Goal: Information Seeking & Learning: Learn about a topic

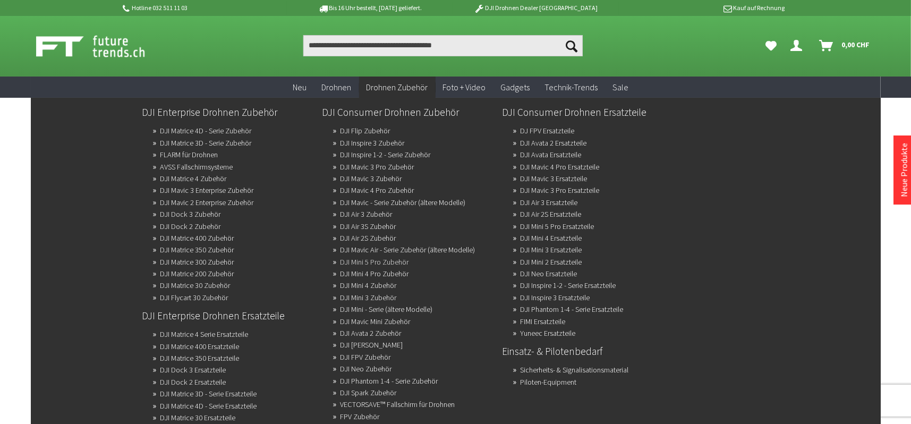
click at [384, 258] on link "DJI Mini 5 Pro Zubehör" at bounding box center [375, 261] width 69 height 15
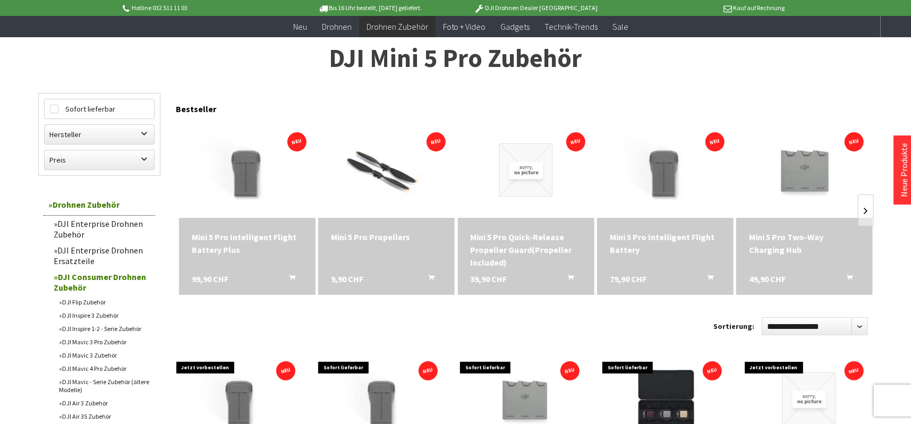
scroll to position [53, 0]
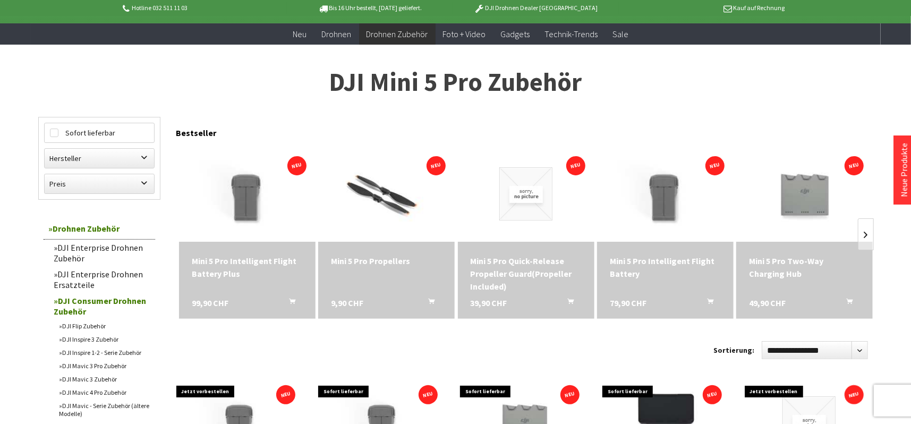
click at [541, 266] on div "Mini 5 Pro Quick-Release Propeller Guard(Propeller Included)" at bounding box center [526, 273] width 111 height 38
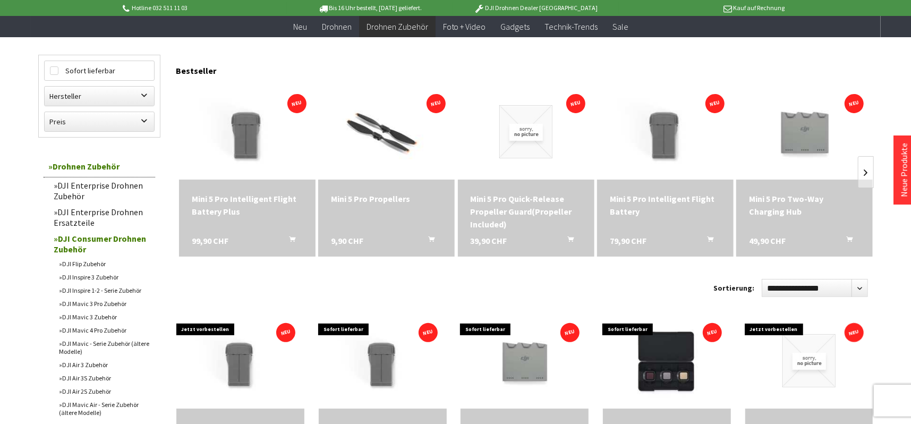
scroll to position [106, 0]
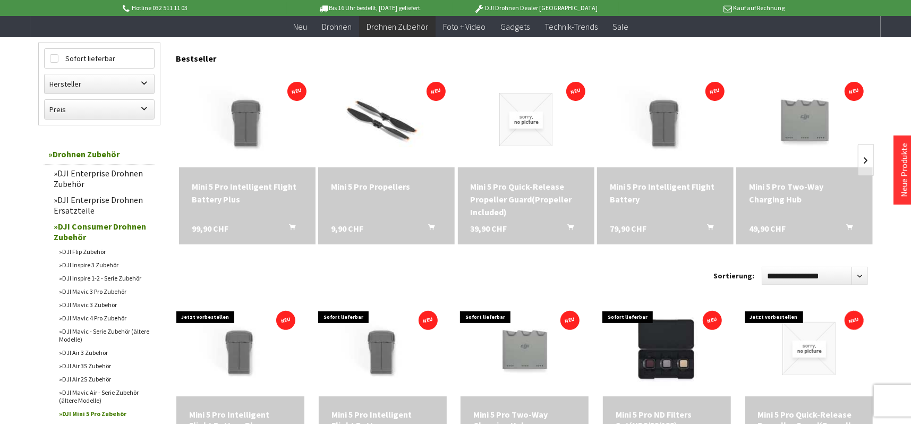
click at [113, 315] on link "DJI Mavic 4 Pro Zubehör" at bounding box center [104, 317] width 101 height 13
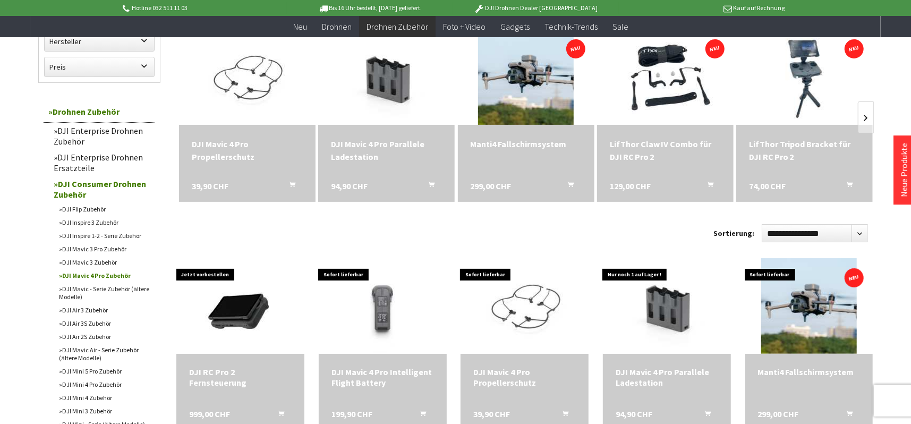
scroll to position [213, 0]
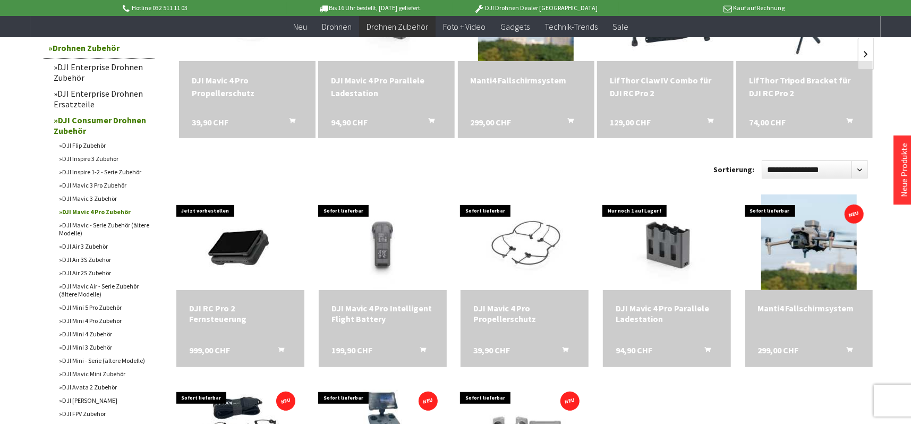
click at [114, 334] on link "DJI Mini 4 Zubehör" at bounding box center [104, 333] width 101 height 13
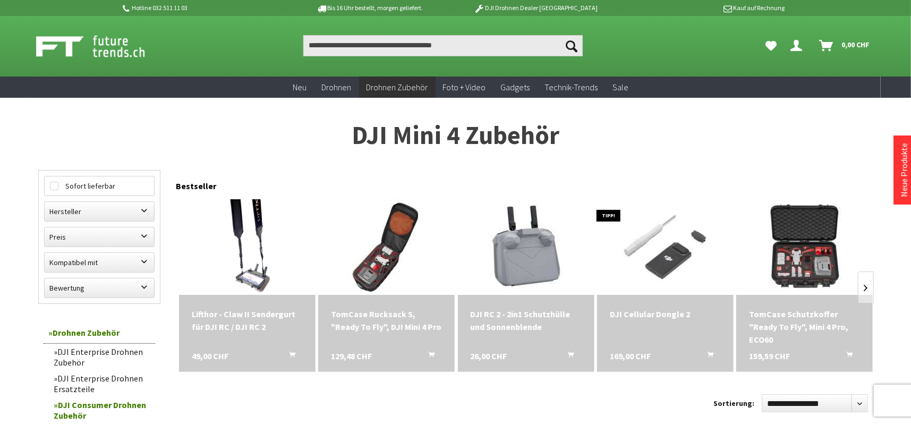
click at [511, 317] on div "DJI RC 2 - 2in1 Schutzhülle und Sonnenblende" at bounding box center [526, 321] width 111 height 26
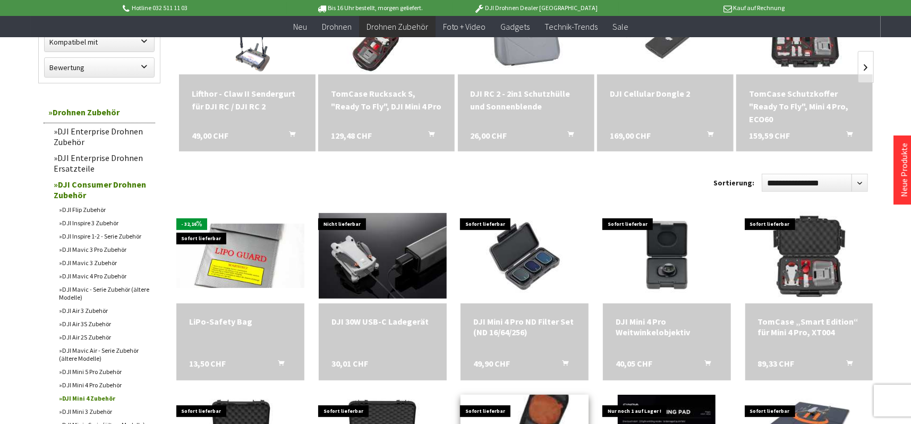
scroll to position [266, 0]
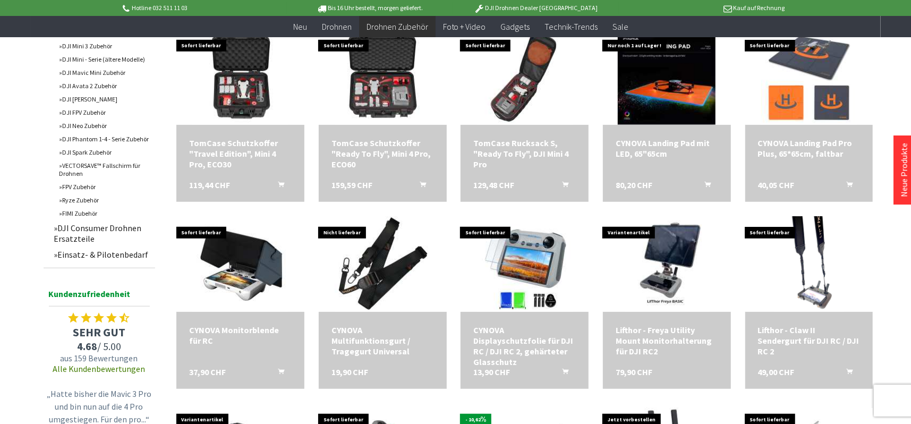
scroll to position [531, 0]
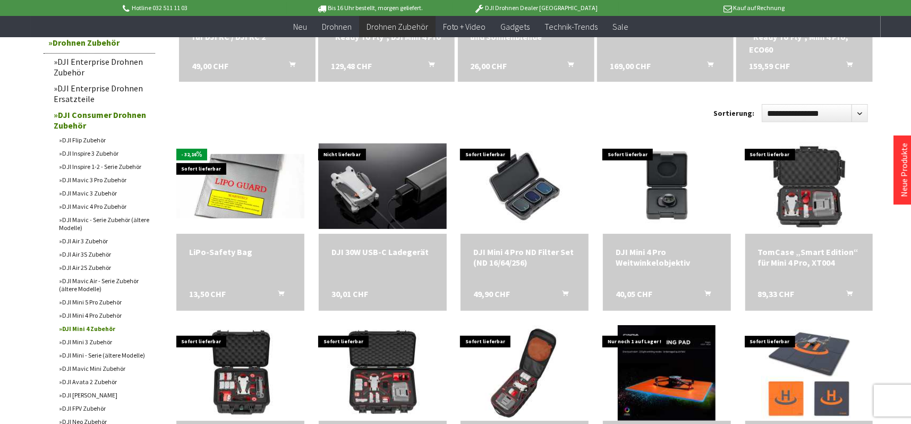
scroll to position [266, 0]
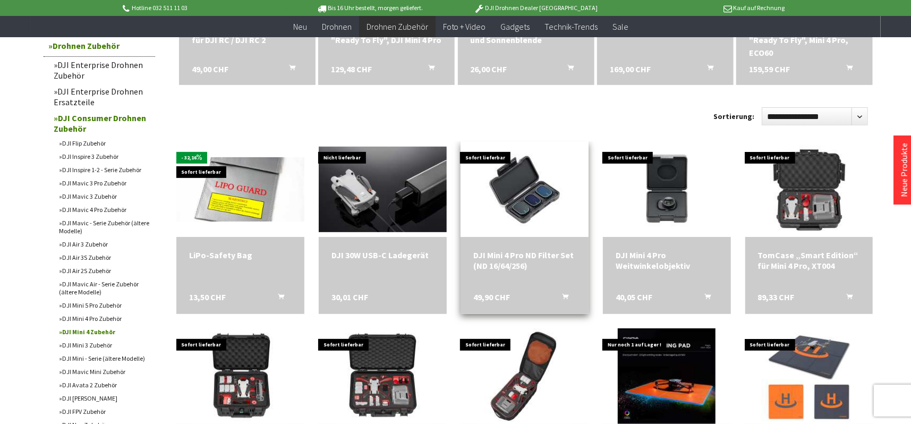
click at [522, 254] on div "DJI Mini 4 Pro ND Filter Set (ND 16/64/256)" at bounding box center [524, 260] width 103 height 21
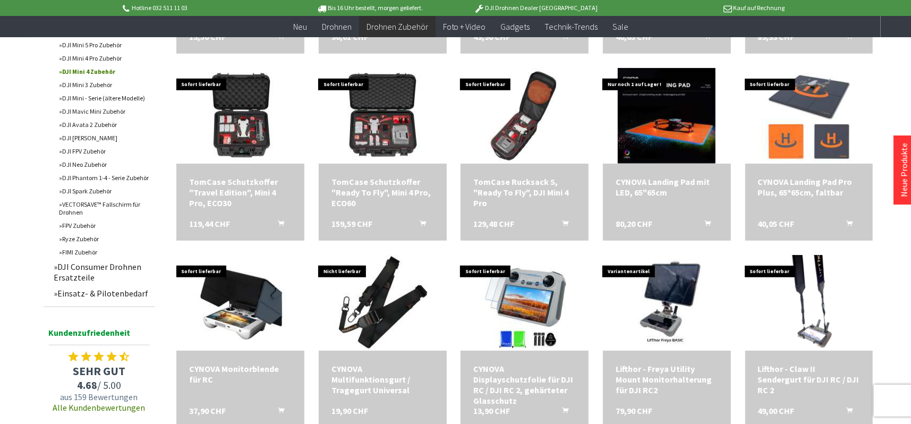
scroll to position [531, 0]
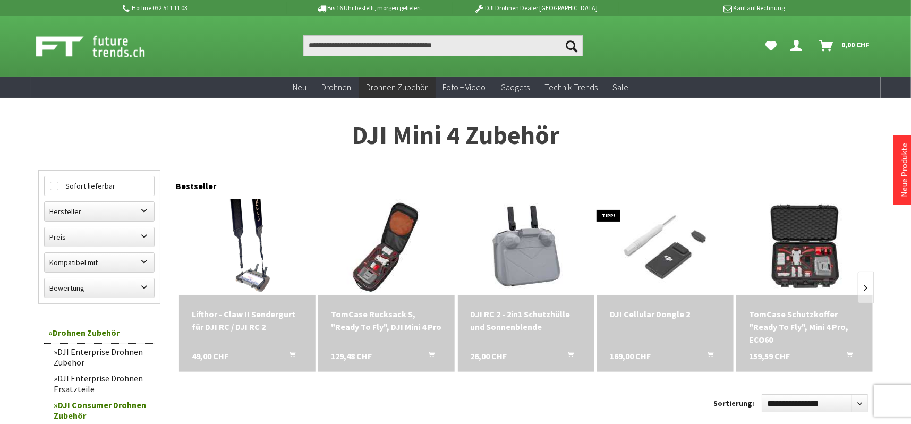
click at [493, 315] on div "DJI RC 2 - 2in1 Schutzhülle und Sonnenblende" at bounding box center [526, 321] width 111 height 26
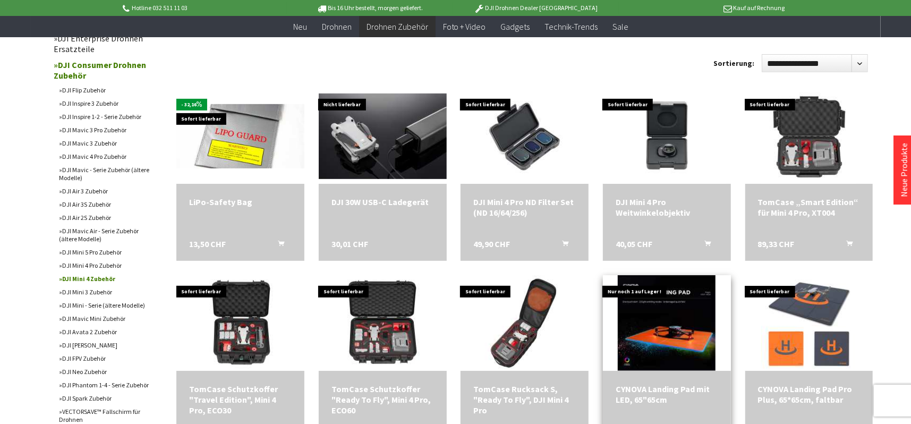
scroll to position [266, 0]
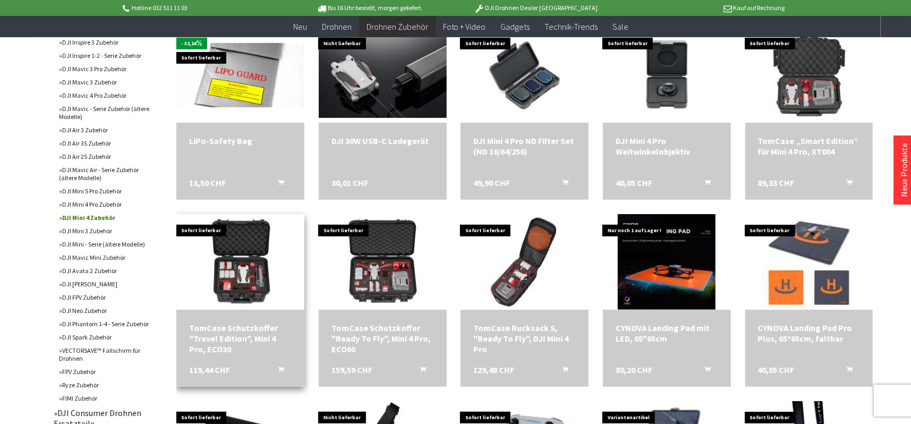
scroll to position [372, 0]
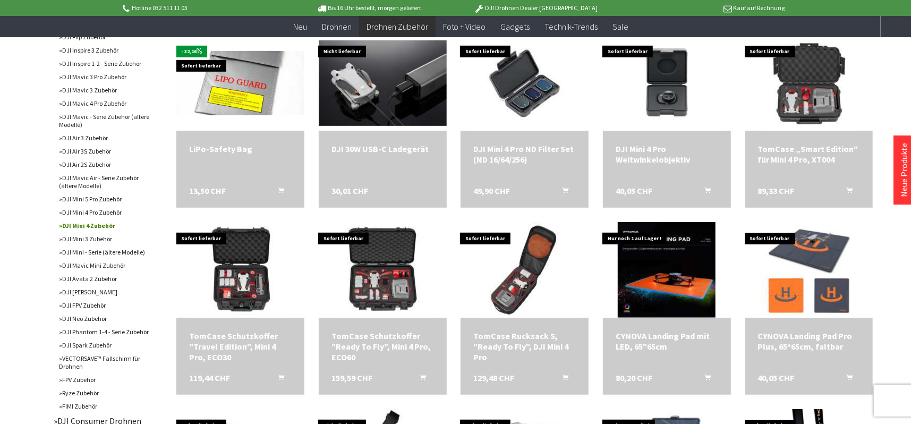
click at [112, 213] on link "DJI Mini 4 Pro Zubehör" at bounding box center [104, 212] width 101 height 13
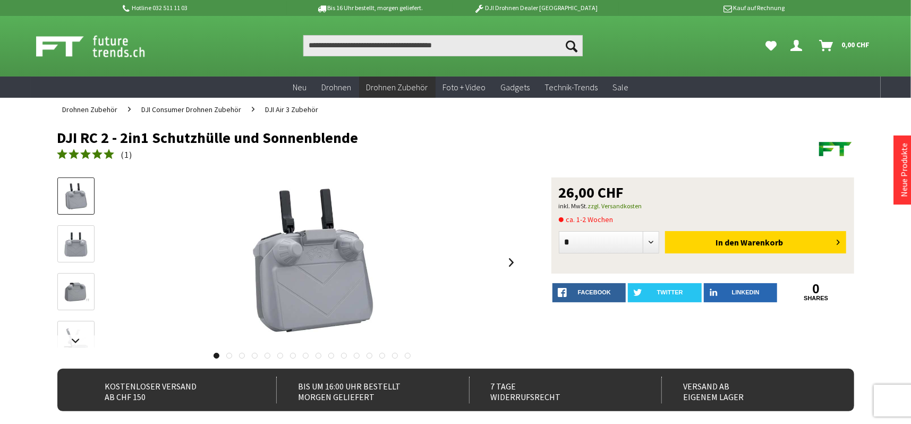
click at [227, 357] on link at bounding box center [229, 356] width 6 height 6
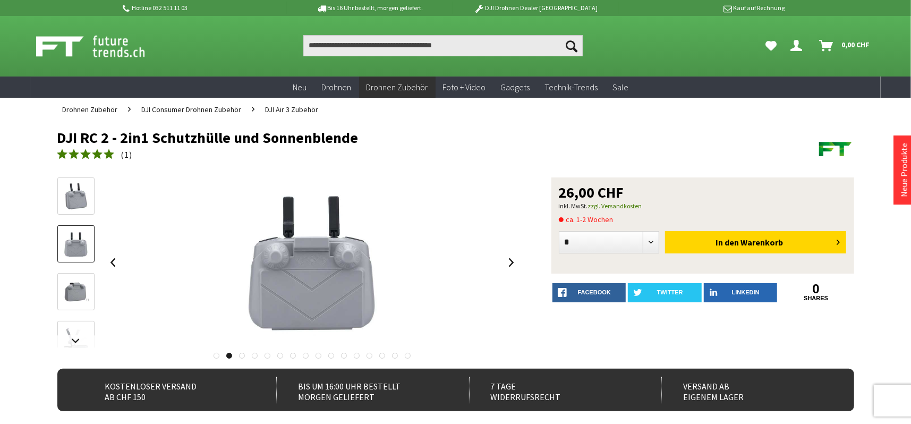
click at [239, 354] on link at bounding box center [242, 356] width 6 height 6
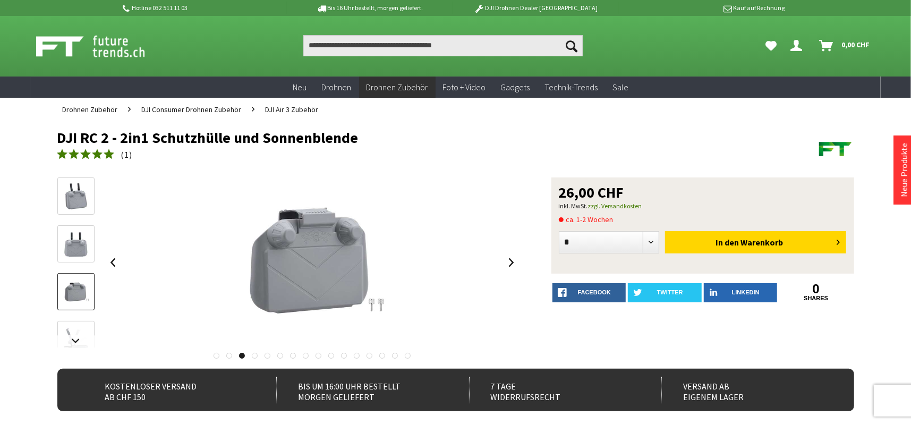
click at [253, 354] on link at bounding box center [255, 356] width 6 height 6
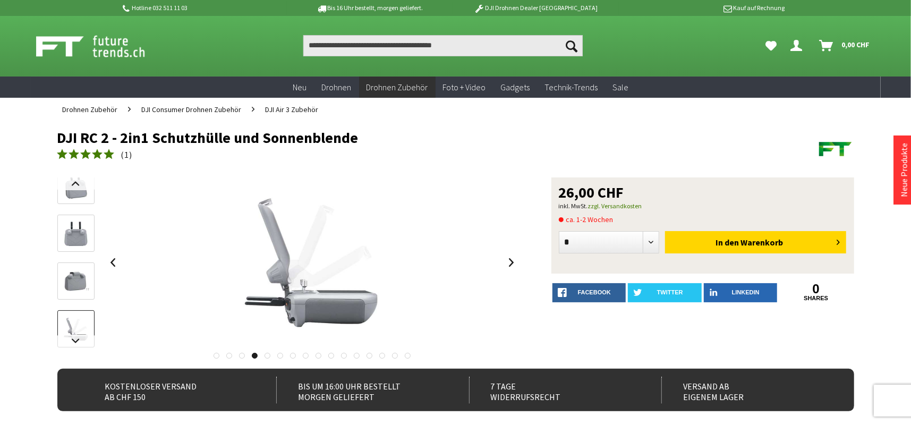
click at [266, 354] on link at bounding box center [268, 356] width 6 height 6
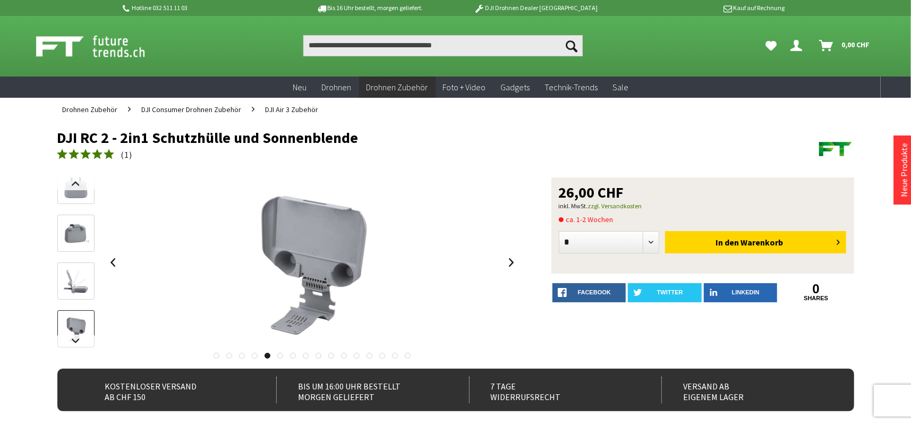
click at [281, 354] on link at bounding box center [280, 356] width 6 height 6
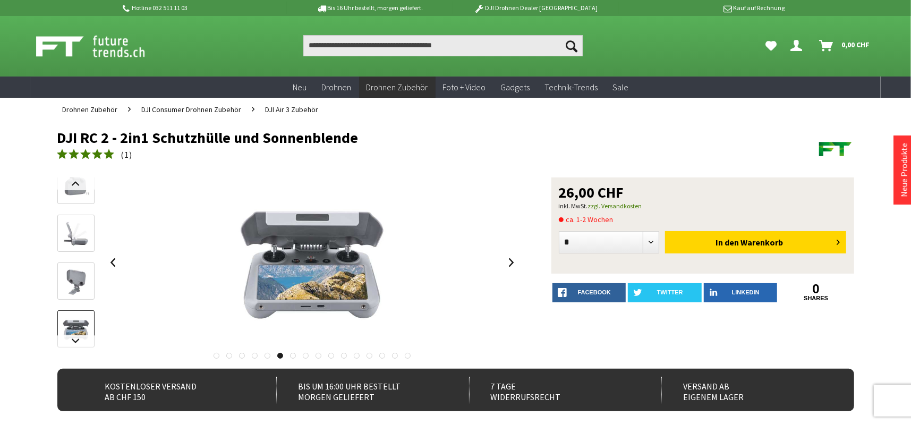
click at [290, 353] on link at bounding box center [293, 356] width 6 height 6
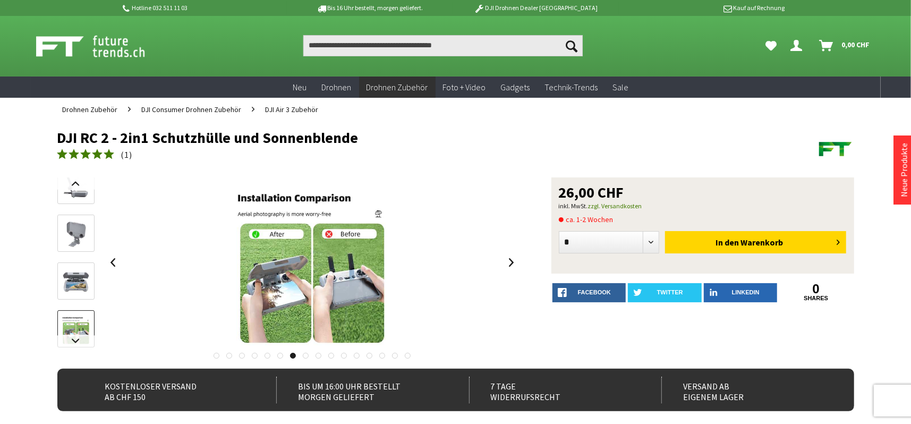
click at [305, 355] on link at bounding box center [306, 356] width 6 height 6
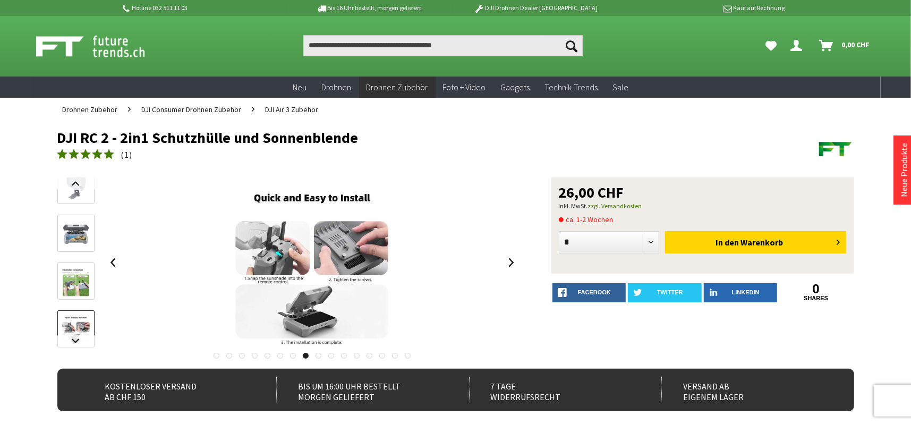
click at [319, 355] on link at bounding box center [319, 356] width 6 height 6
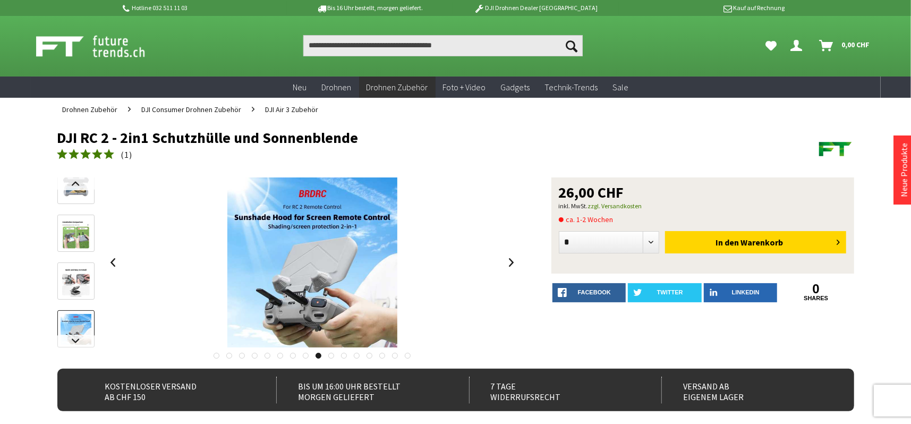
click at [330, 355] on link at bounding box center [331, 356] width 6 height 6
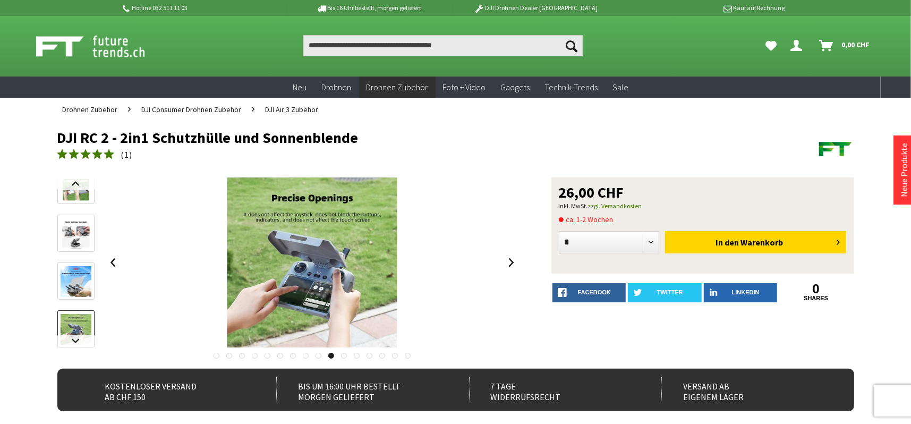
click at [345, 355] on link at bounding box center [344, 356] width 6 height 6
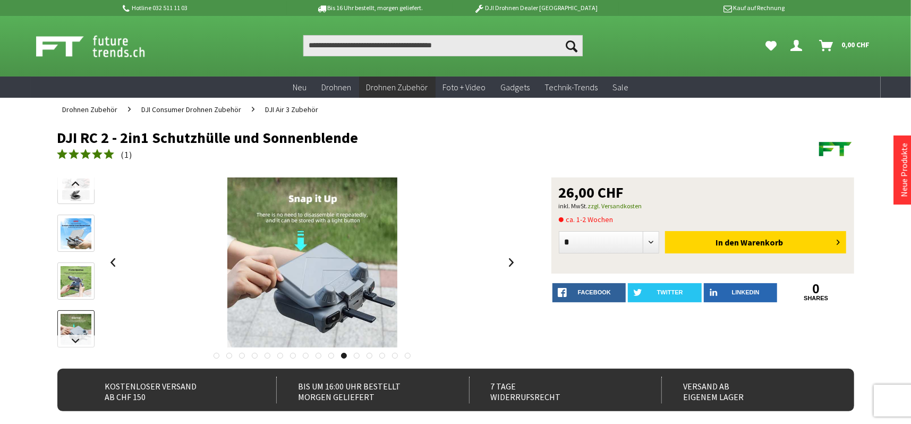
click at [356, 355] on link at bounding box center [357, 356] width 6 height 6
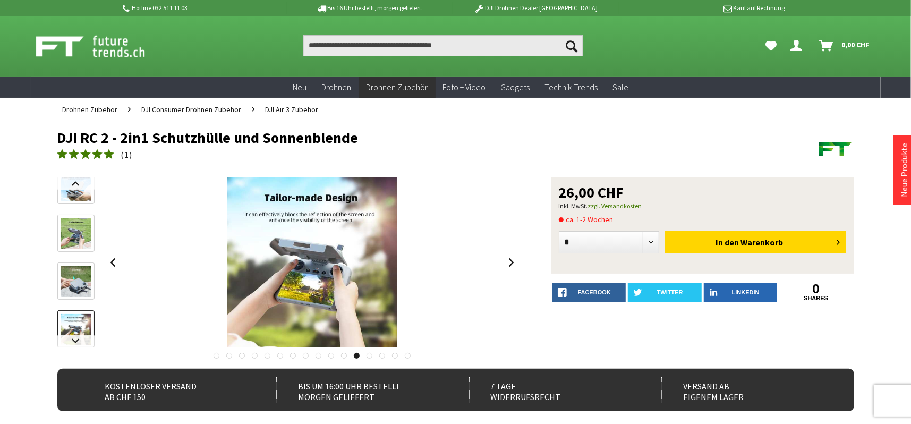
click at [370, 358] on link at bounding box center [370, 356] width 6 height 6
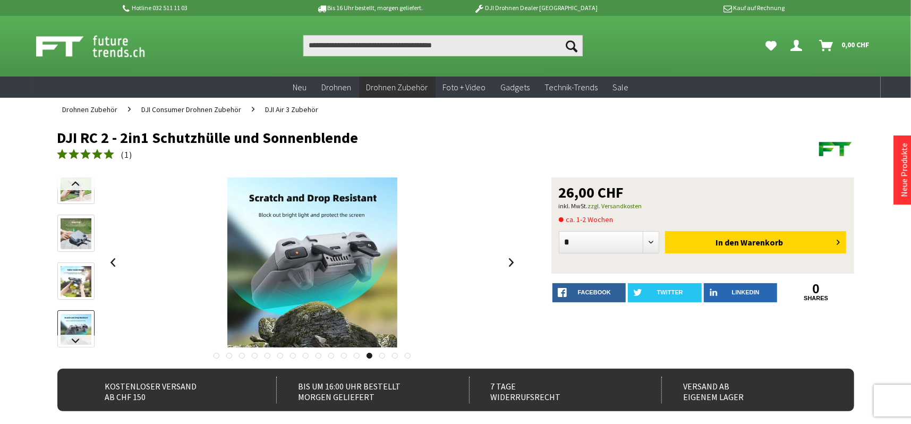
click at [382, 353] on link at bounding box center [382, 356] width 6 height 6
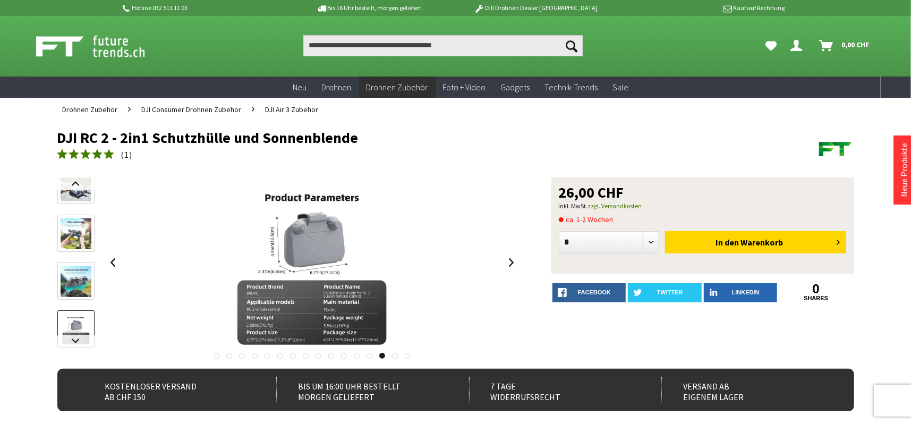
click at [393, 354] on link at bounding box center [395, 356] width 6 height 6
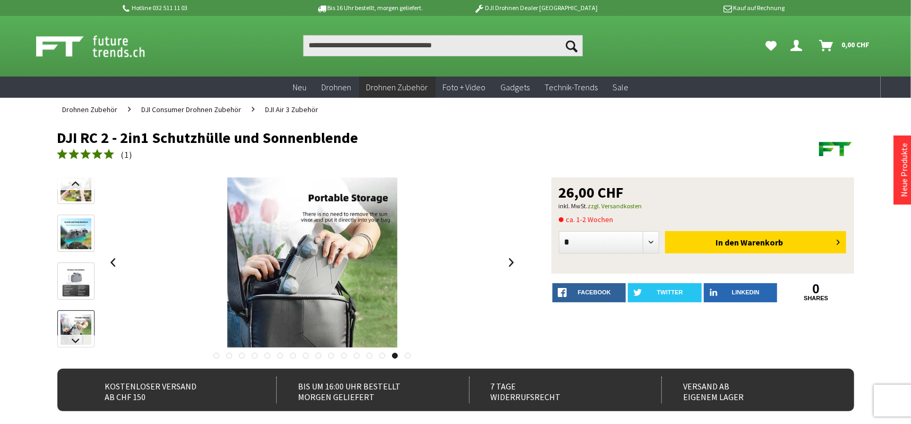
click at [408, 355] on link at bounding box center [408, 356] width 6 height 6
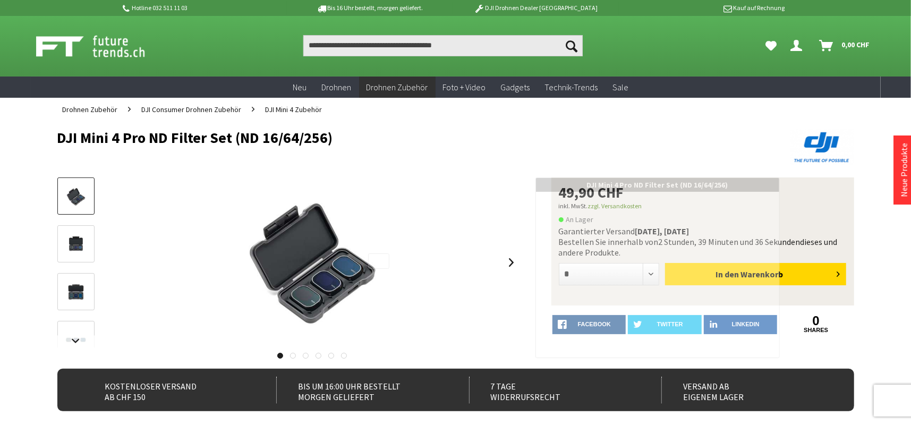
click at [376, 262] on div at bounding box center [378, 260] width 21 height 15
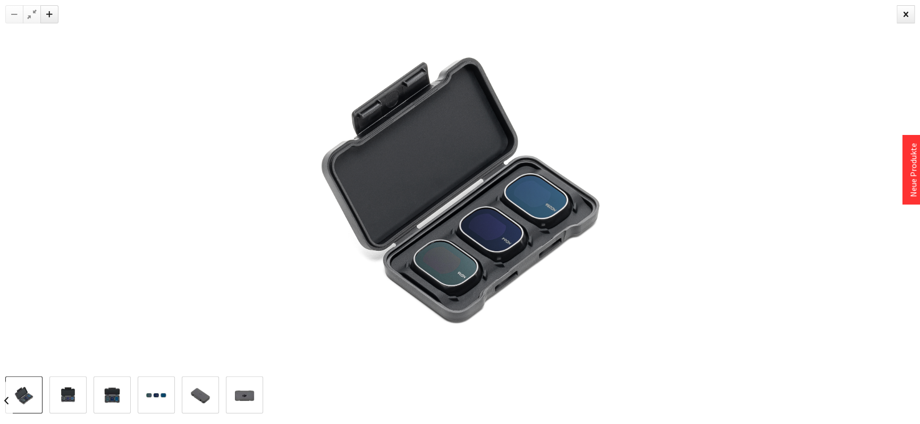
click at [804, 189] on div at bounding box center [460, 188] width 920 height 376
click at [62, 400] on img at bounding box center [68, 395] width 31 height 24
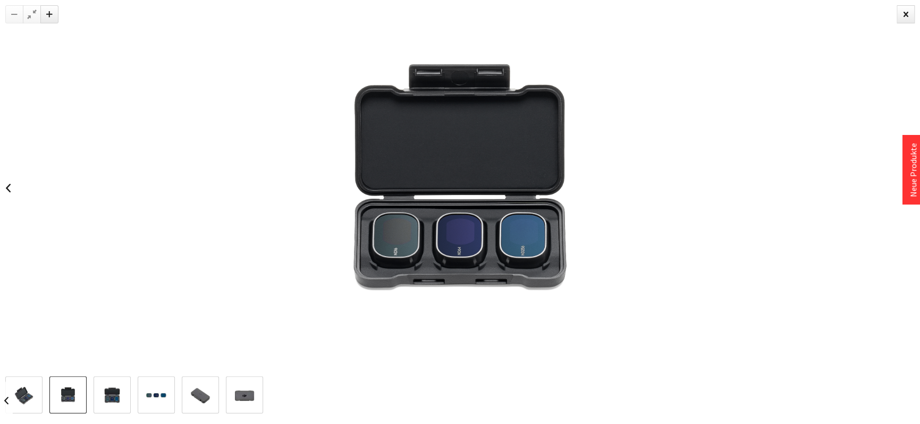
click at [94, 396] on link at bounding box center [112, 394] width 37 height 37
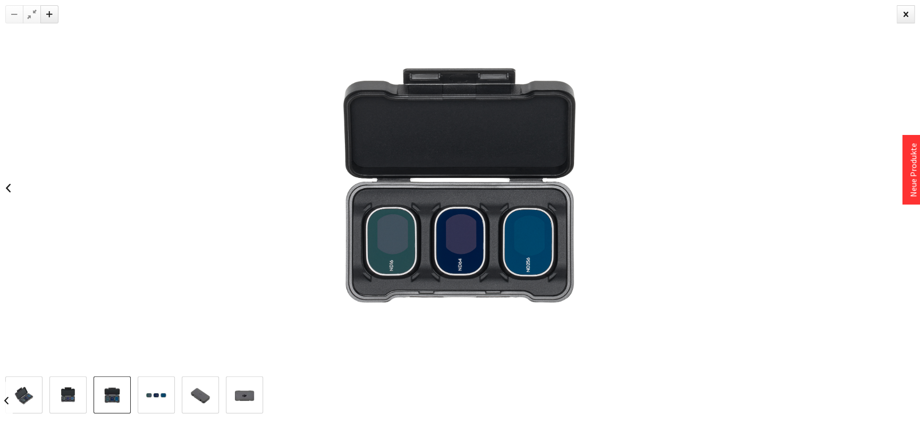
click at [156, 398] on img at bounding box center [156, 395] width 31 height 24
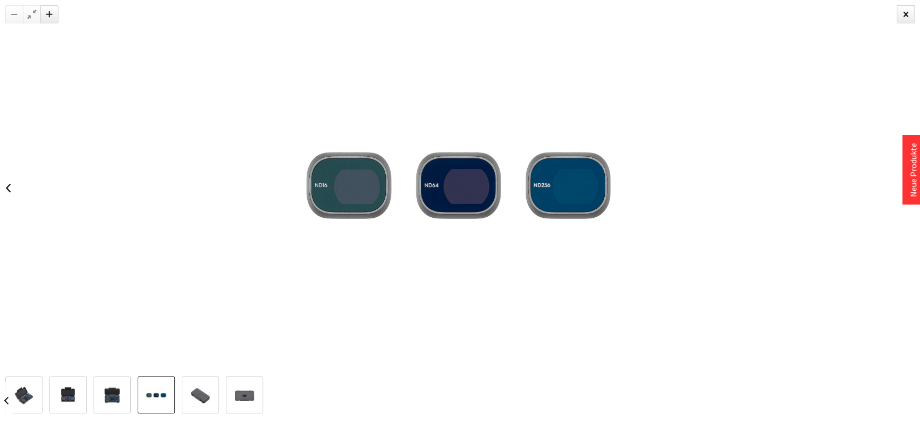
click at [193, 396] on img at bounding box center [200, 395] width 31 height 24
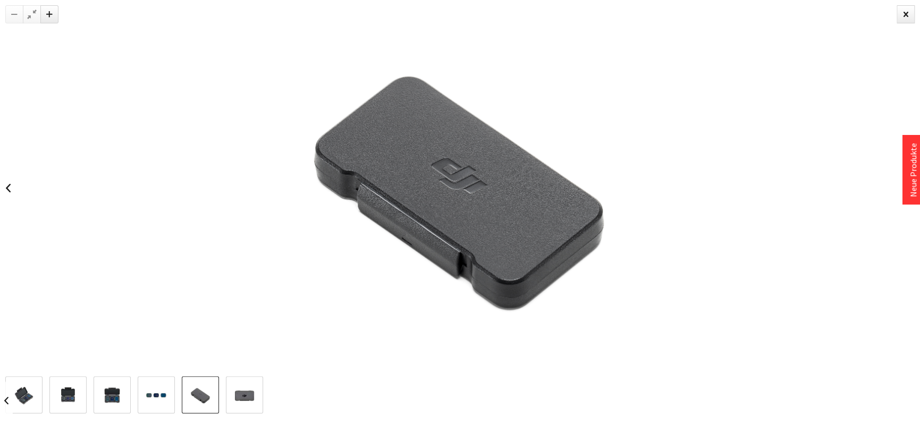
click at [249, 397] on img at bounding box center [244, 395] width 31 height 24
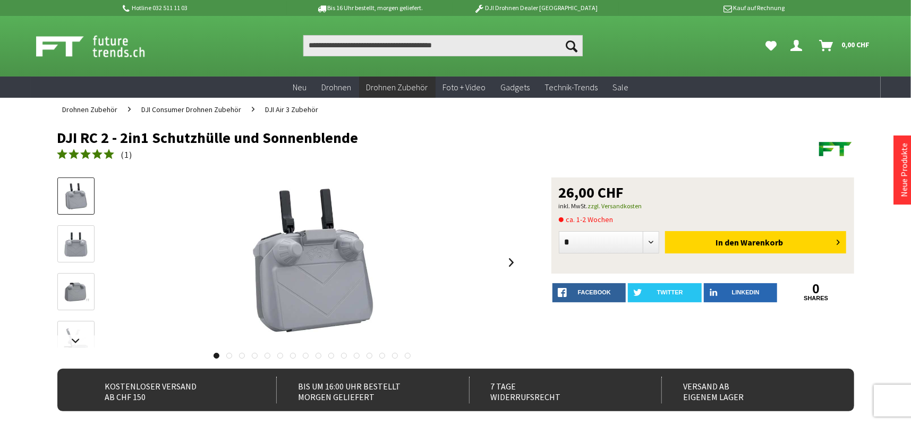
click at [101, 155] on icon at bounding box center [97, 154] width 10 height 10
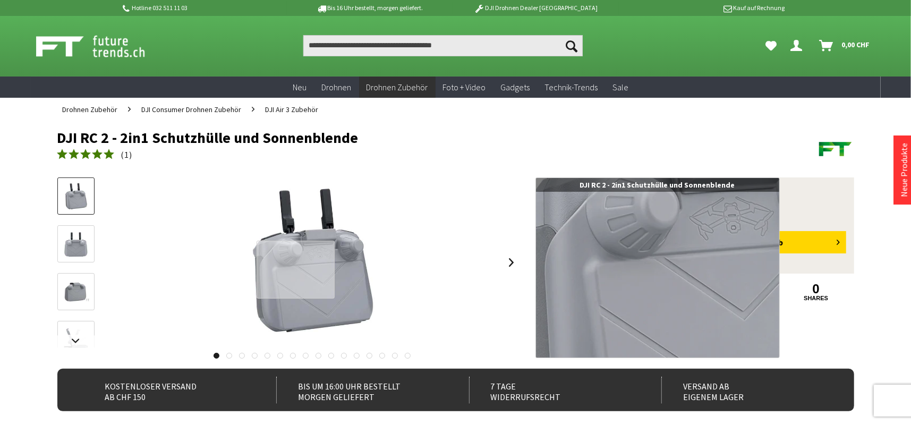
click at [296, 269] on div at bounding box center [296, 270] width 78 height 58
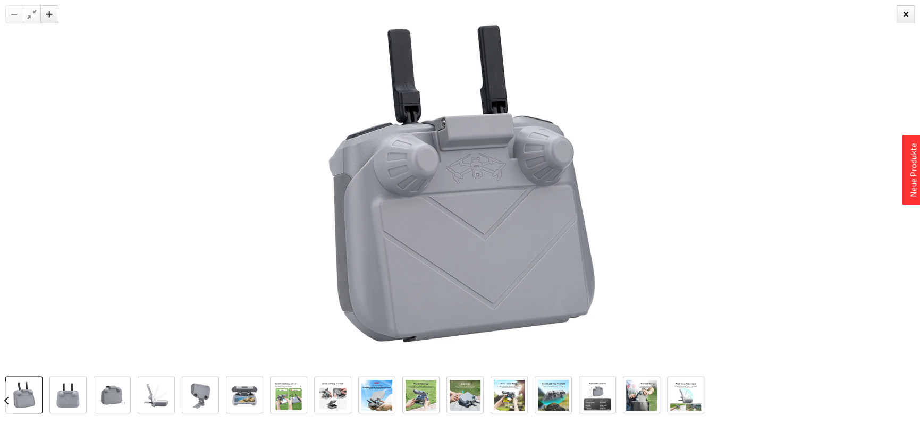
click at [60, 399] on img at bounding box center [68, 395] width 31 height 31
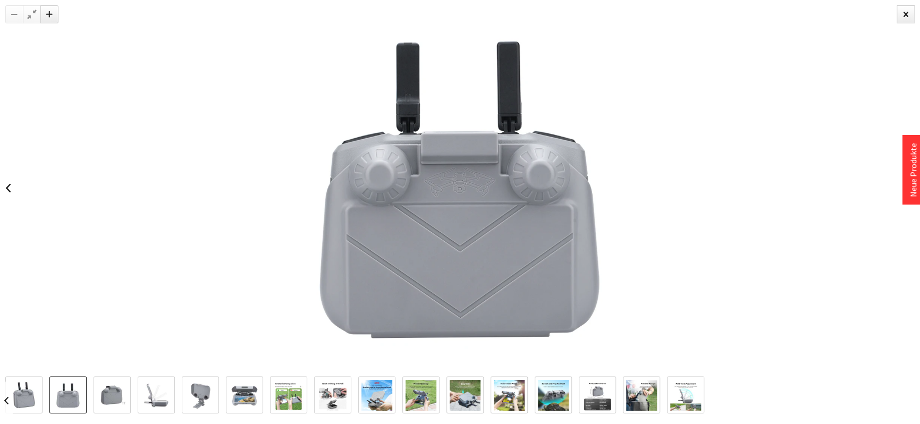
click at [105, 393] on img at bounding box center [112, 395] width 31 height 31
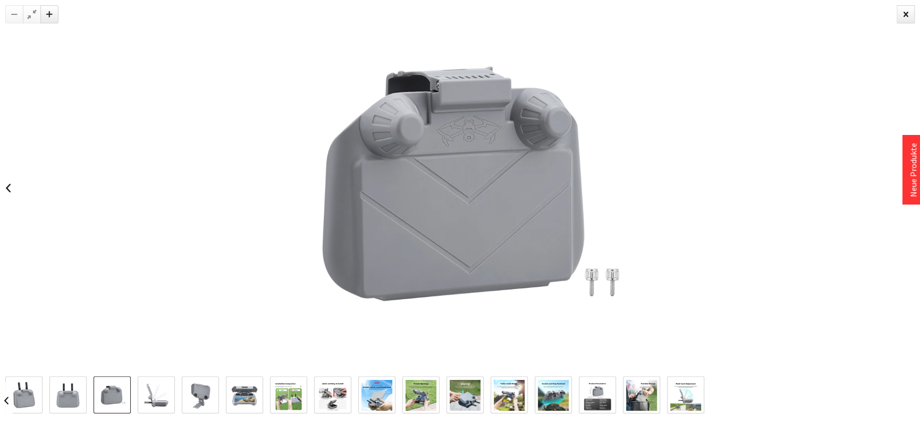
click at [158, 399] on img at bounding box center [156, 395] width 31 height 31
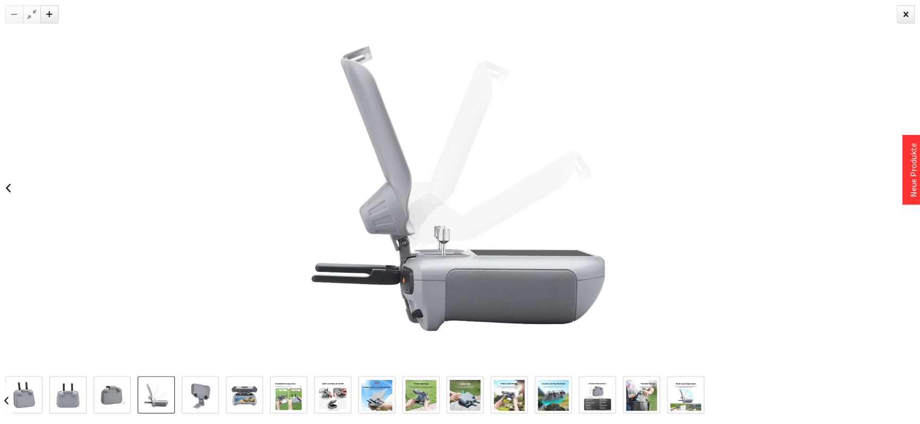
click at [203, 391] on img at bounding box center [200, 395] width 31 height 31
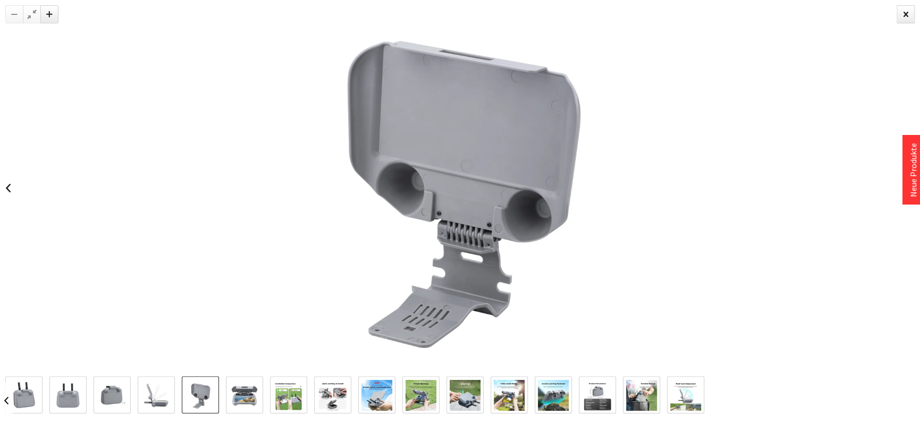
click at [244, 398] on img at bounding box center [244, 395] width 31 height 31
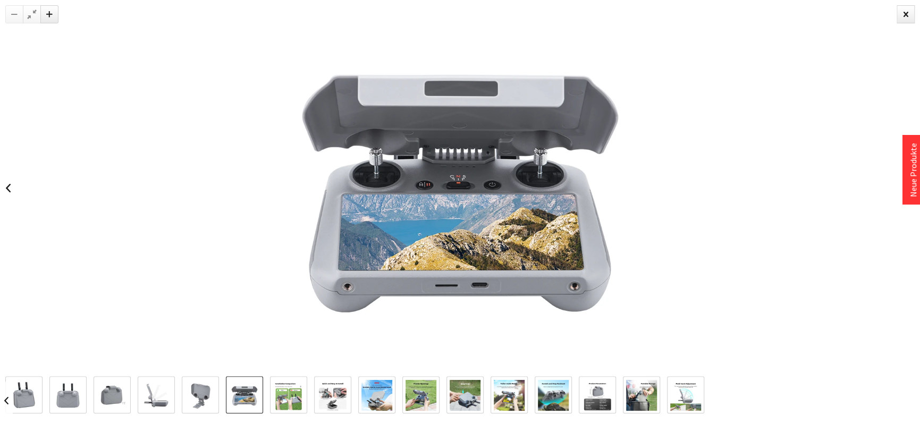
click at [285, 398] on img at bounding box center [288, 395] width 31 height 31
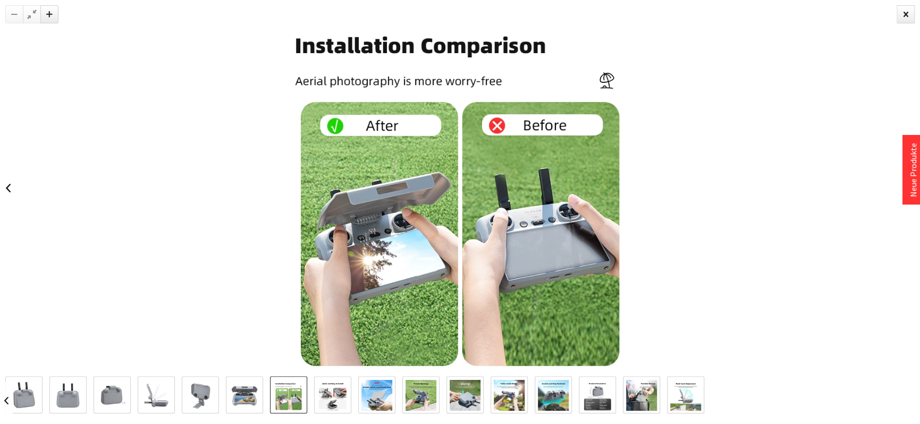
click at [327, 396] on img at bounding box center [332, 395] width 31 height 31
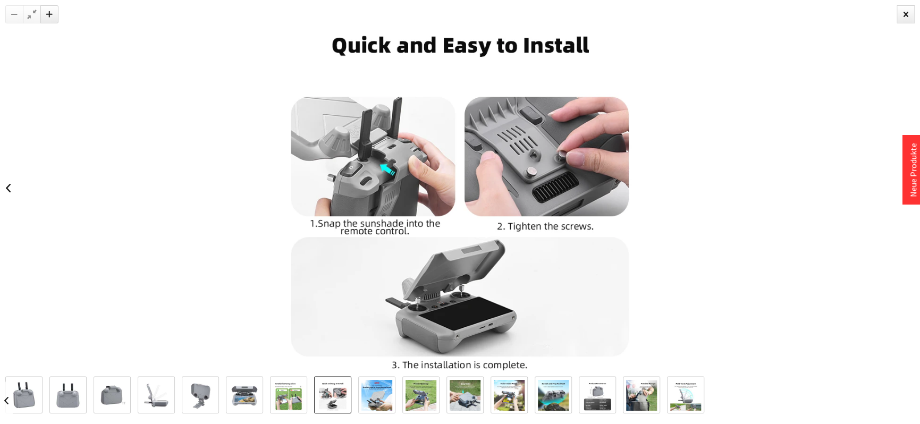
click at [372, 398] on img at bounding box center [376, 395] width 31 height 31
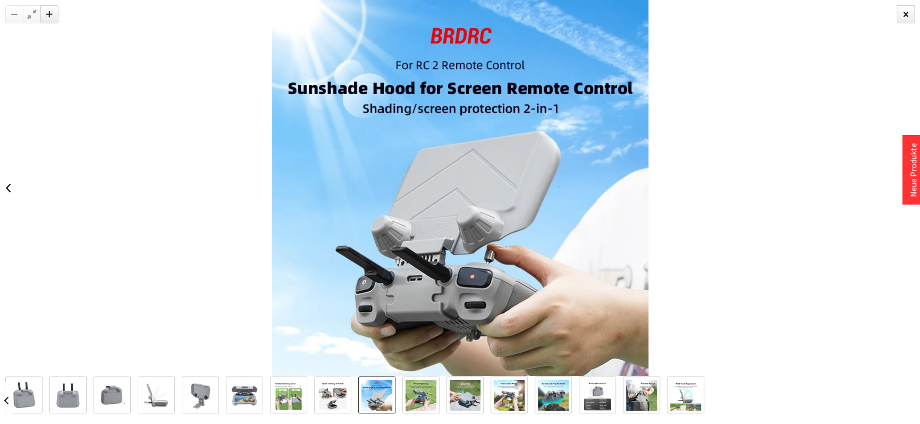
click at [422, 394] on img at bounding box center [420, 395] width 31 height 31
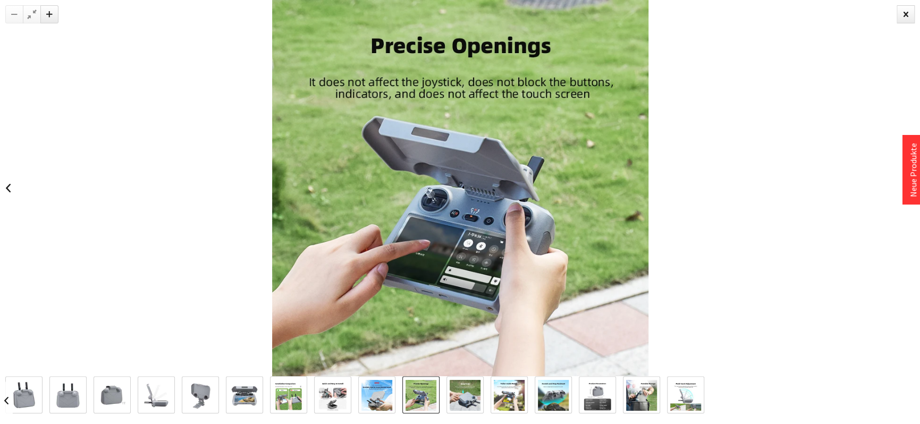
click at [464, 395] on img at bounding box center [464, 395] width 31 height 31
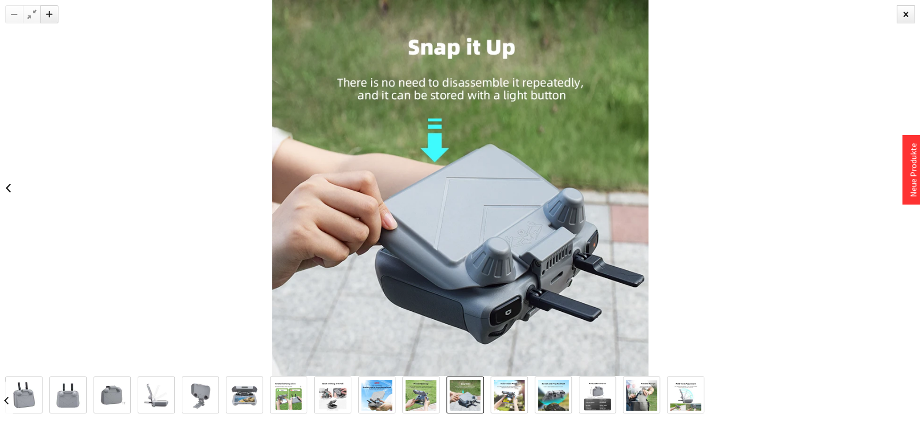
click at [501, 393] on img at bounding box center [509, 395] width 31 height 31
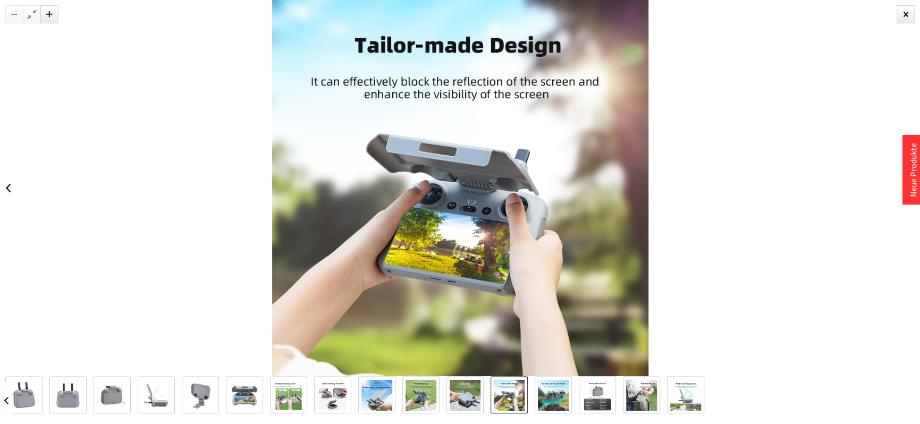
click at [561, 396] on img at bounding box center [553, 395] width 31 height 31
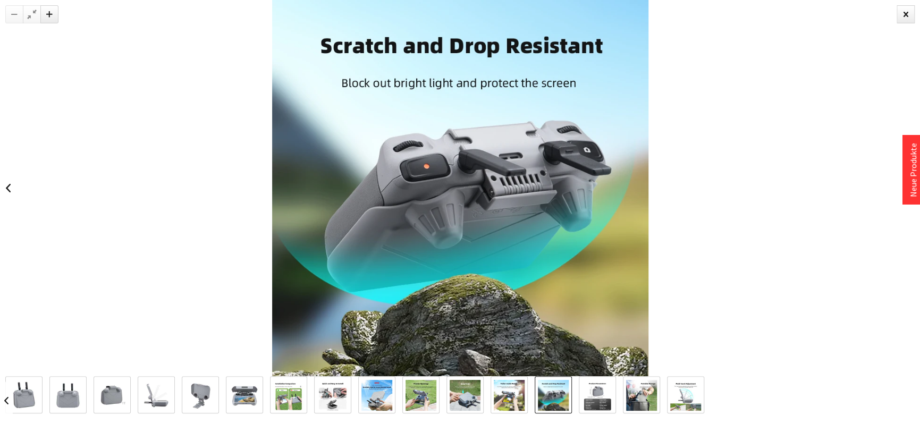
click at [597, 396] on img at bounding box center [597, 395] width 31 height 31
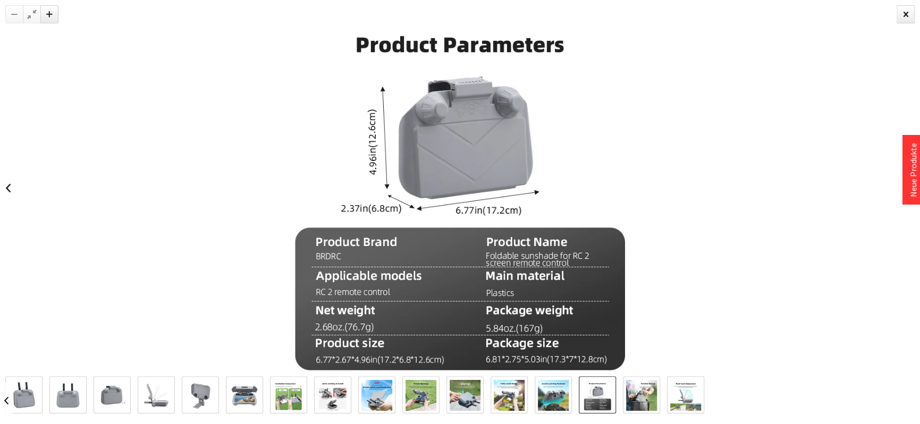
click at [631, 401] on img at bounding box center [641, 395] width 31 height 31
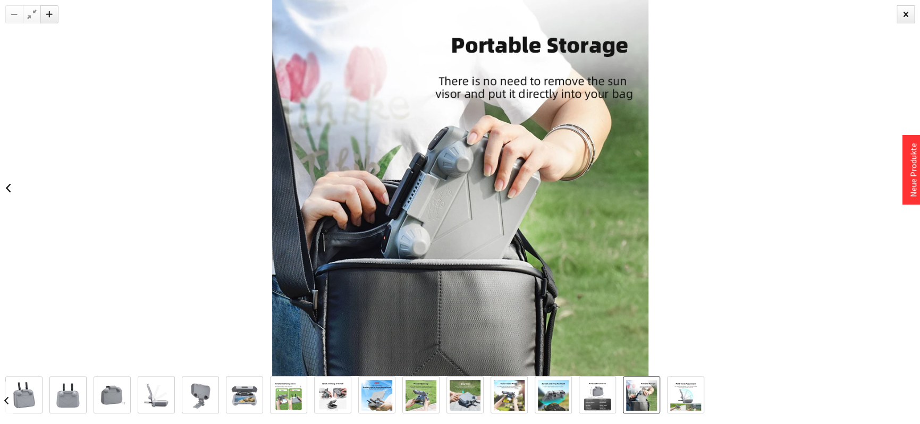
click at [682, 397] on img at bounding box center [685, 395] width 31 height 31
